Goal: Use online tool/utility: Utilize a website feature to perform a specific function

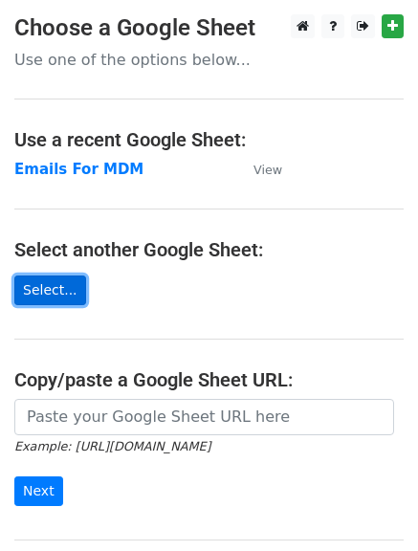
click at [54, 283] on link "Select..." at bounding box center [50, 290] width 72 height 30
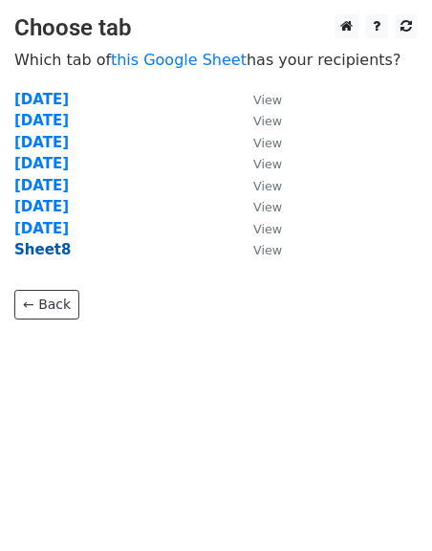
click at [55, 251] on strong "Sheet8" at bounding box center [42, 249] width 56 height 17
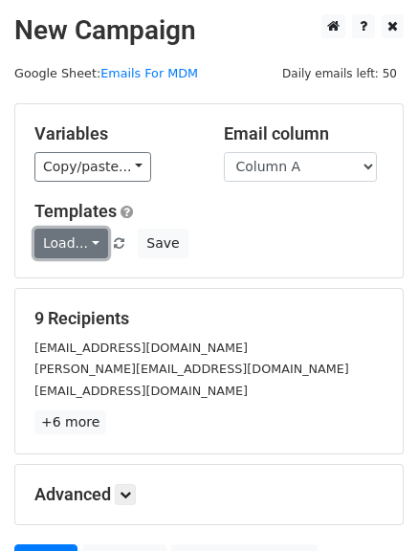
click at [65, 244] on link "Load..." at bounding box center [71, 243] width 74 height 30
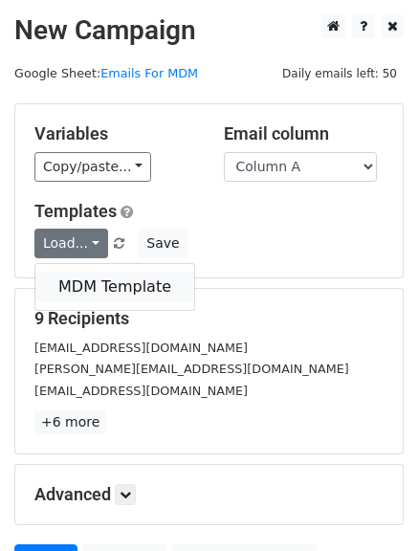
click at [74, 273] on link "MDM Template" at bounding box center [114, 286] width 159 height 31
